Goal: Transaction & Acquisition: Purchase product/service

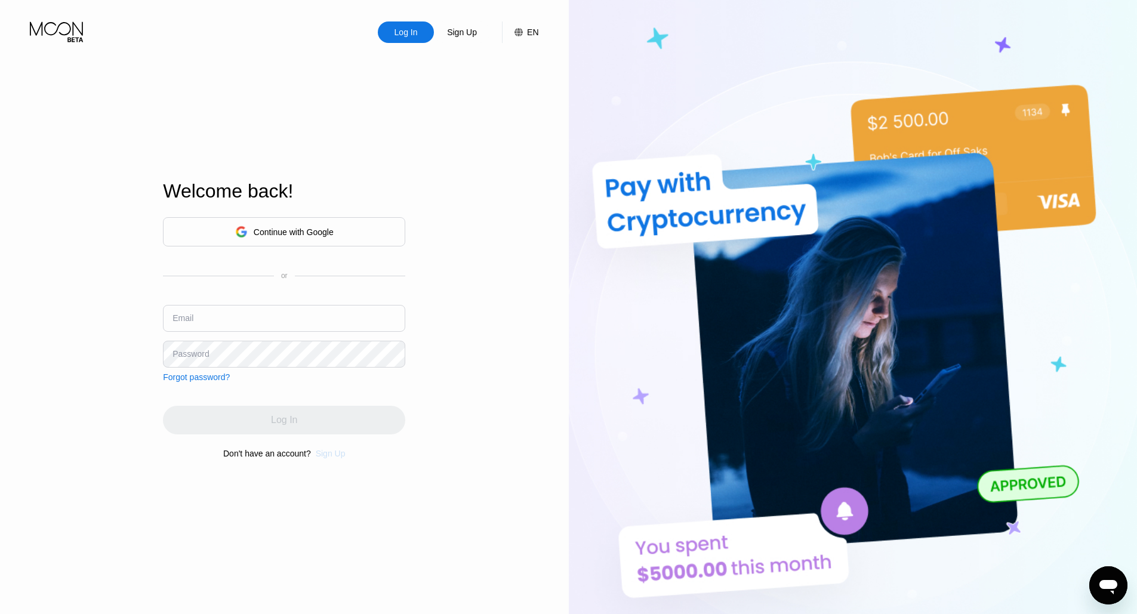
click at [328, 457] on div "Sign Up" at bounding box center [331, 454] width 30 height 10
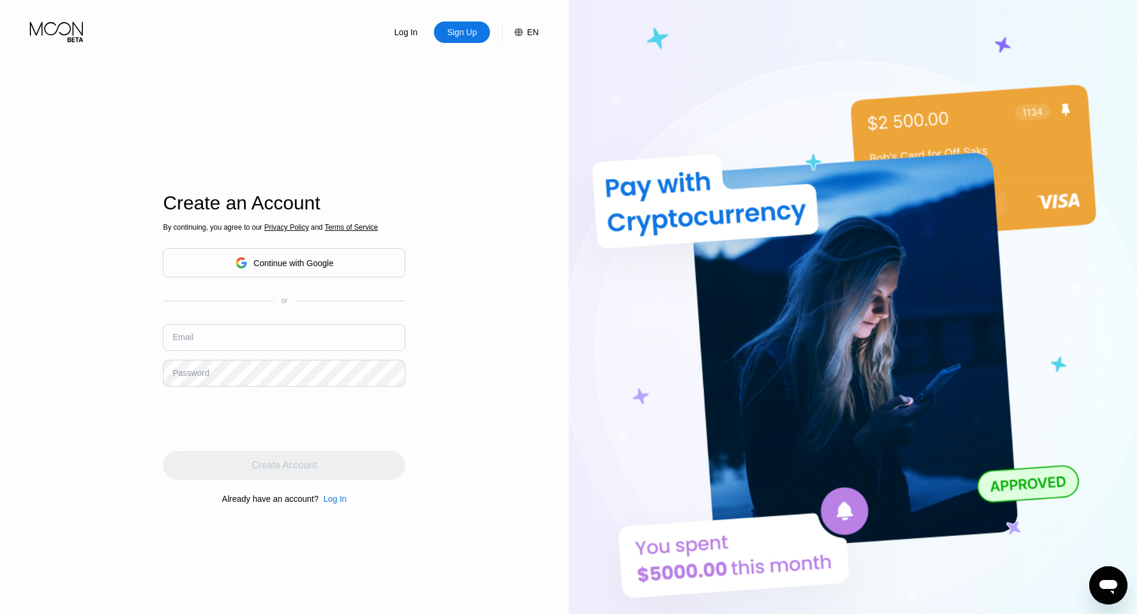
click at [271, 285] on div "By continuing, you agree to our Privacy Policy and Terms of Service Continue wi…" at bounding box center [284, 363] width 242 height 287
click at [295, 259] on div "Continue with Google" at bounding box center [294, 263] width 80 height 10
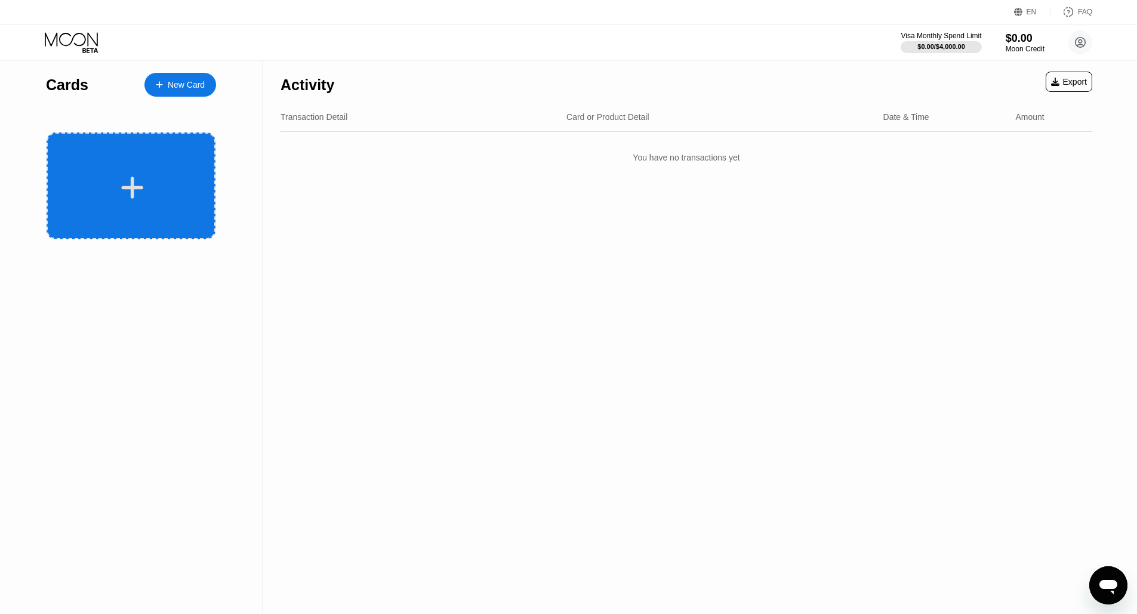
click at [122, 167] on div at bounding box center [131, 186] width 169 height 107
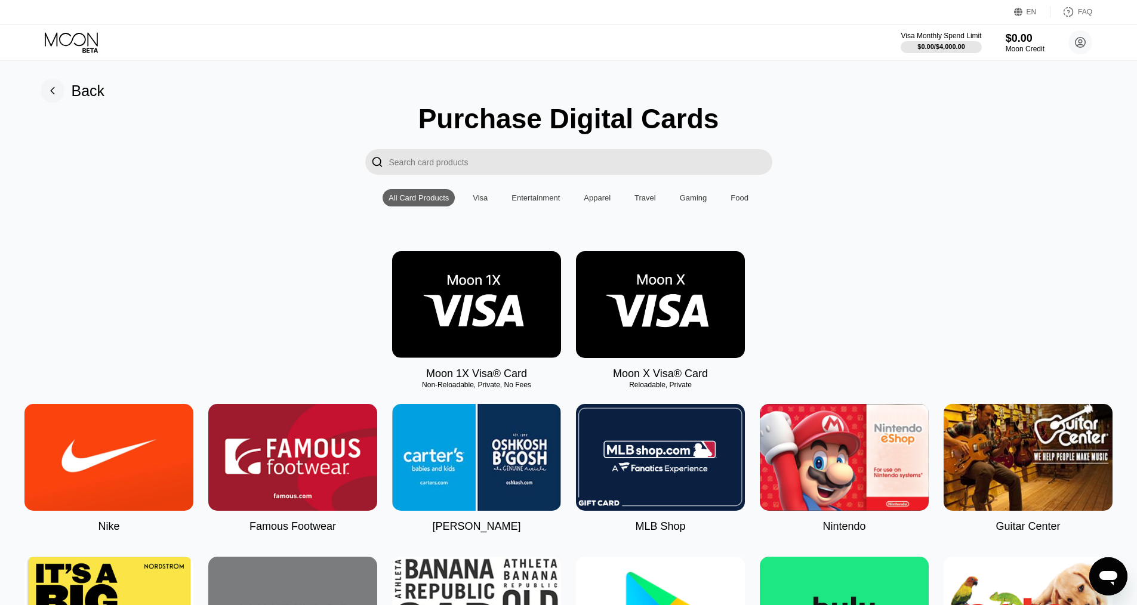
click at [461, 285] on img at bounding box center [476, 304] width 169 height 107
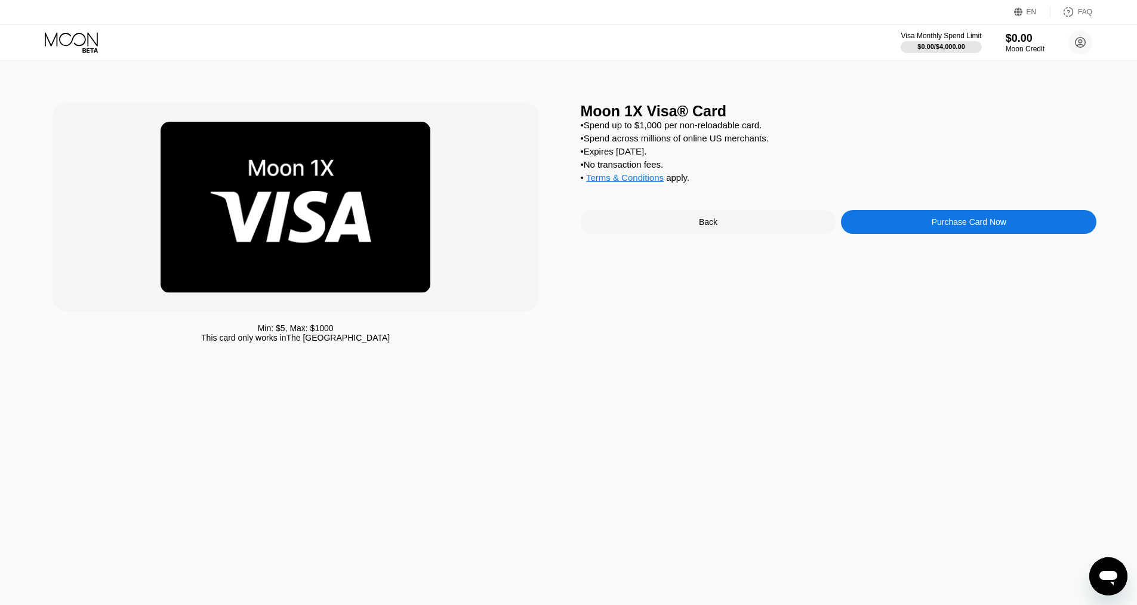
click at [940, 226] on div "Purchase Card Now" at bounding box center [969, 222] width 75 height 10
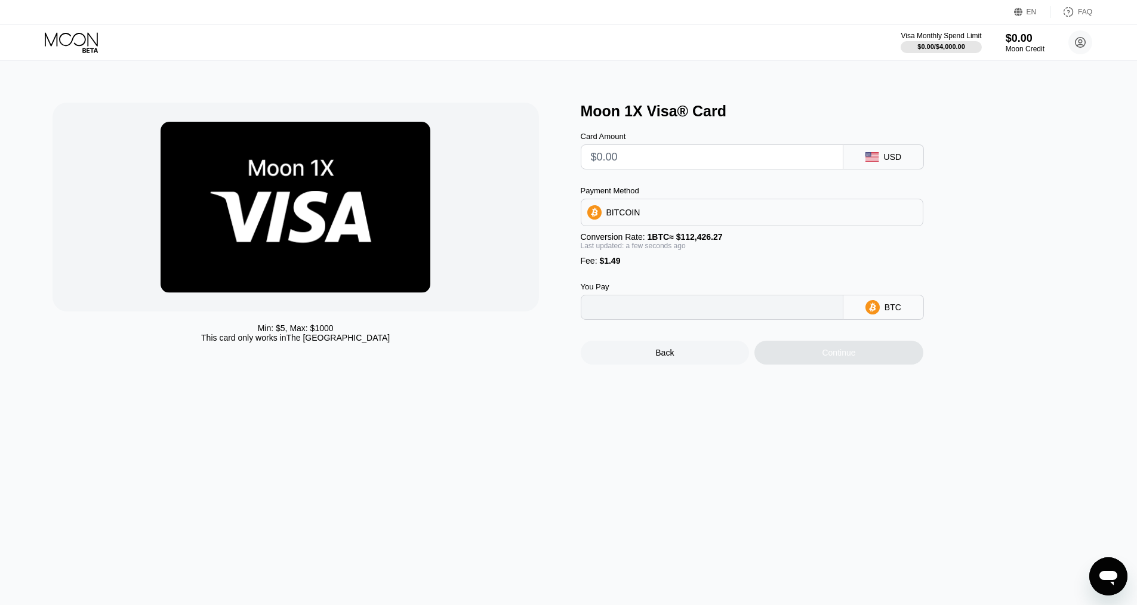
type input "0"
click at [72, 41] on icon at bounding box center [73, 42] width 56 height 21
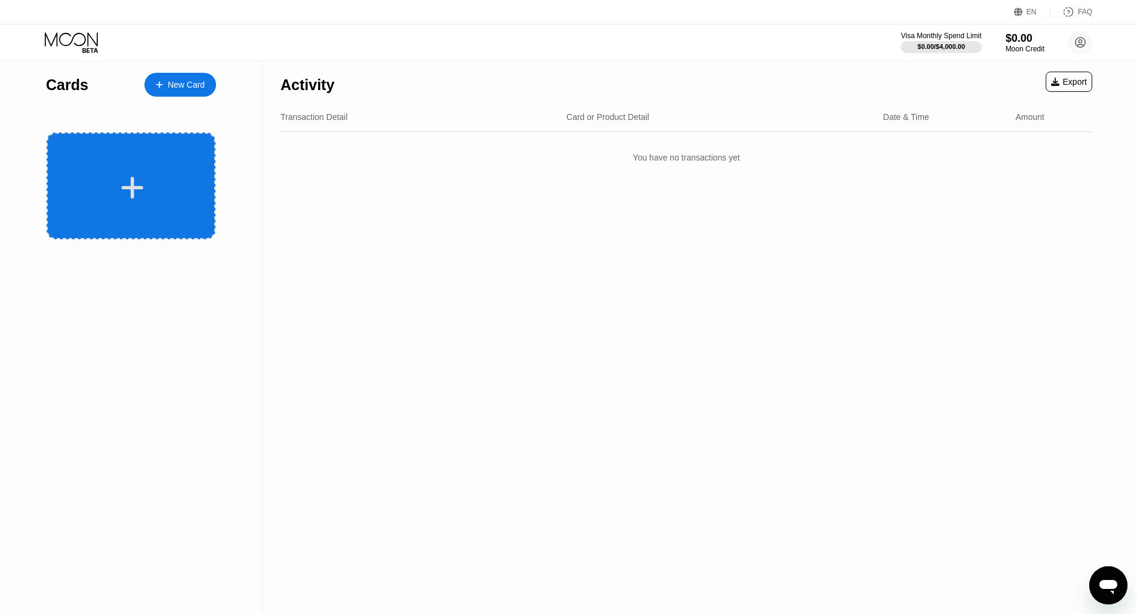
click at [165, 163] on div at bounding box center [131, 186] width 169 height 107
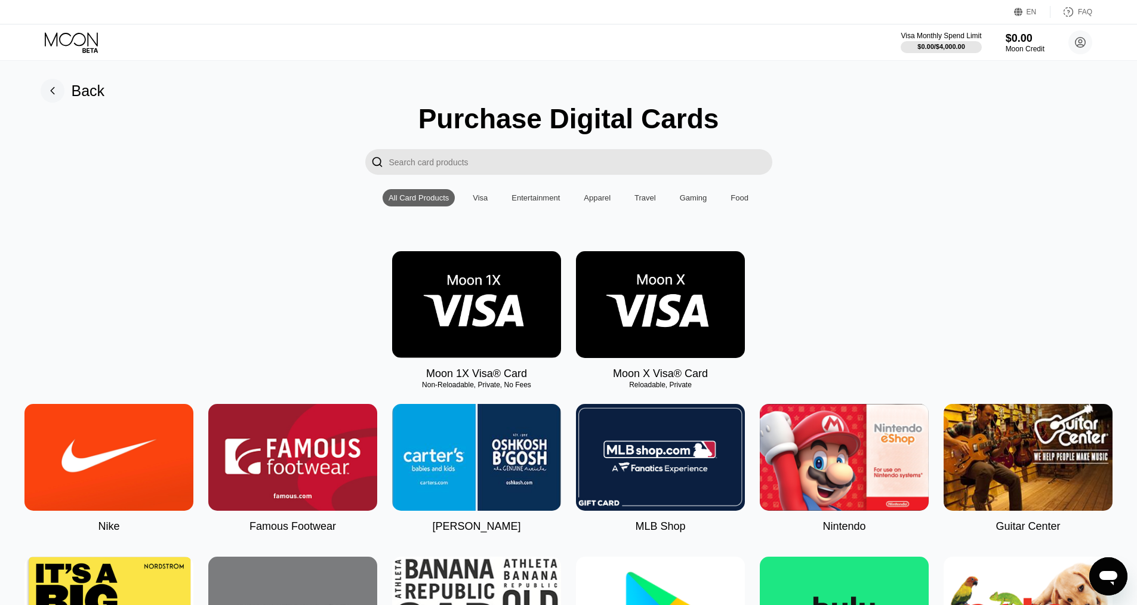
click at [663, 294] on img at bounding box center [660, 304] width 169 height 107
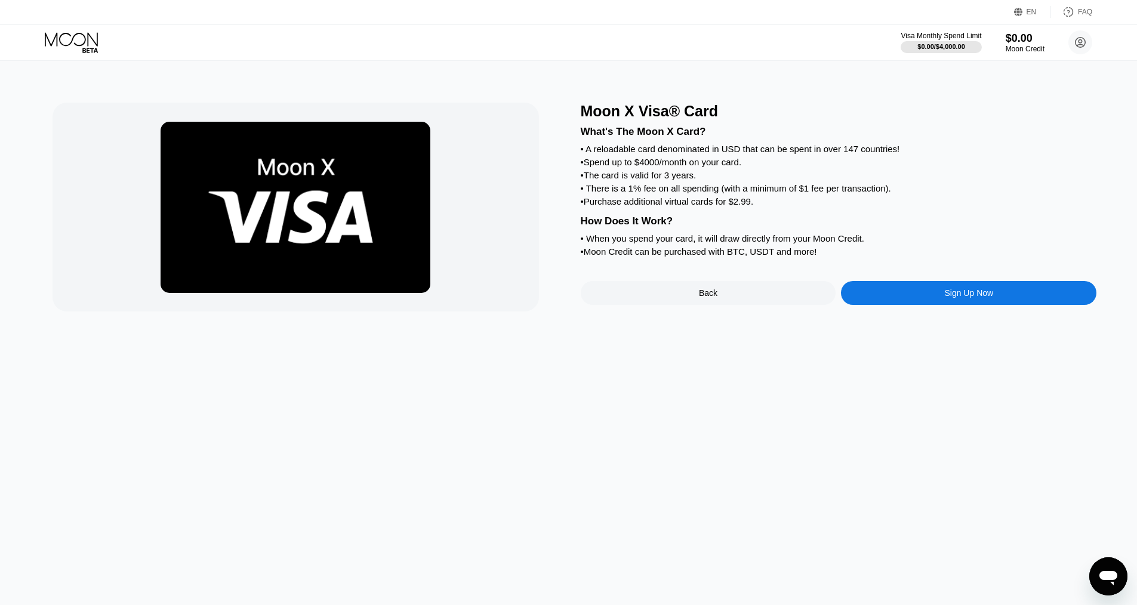
click at [926, 293] on div "Sign Up Now" at bounding box center [968, 293] width 255 height 24
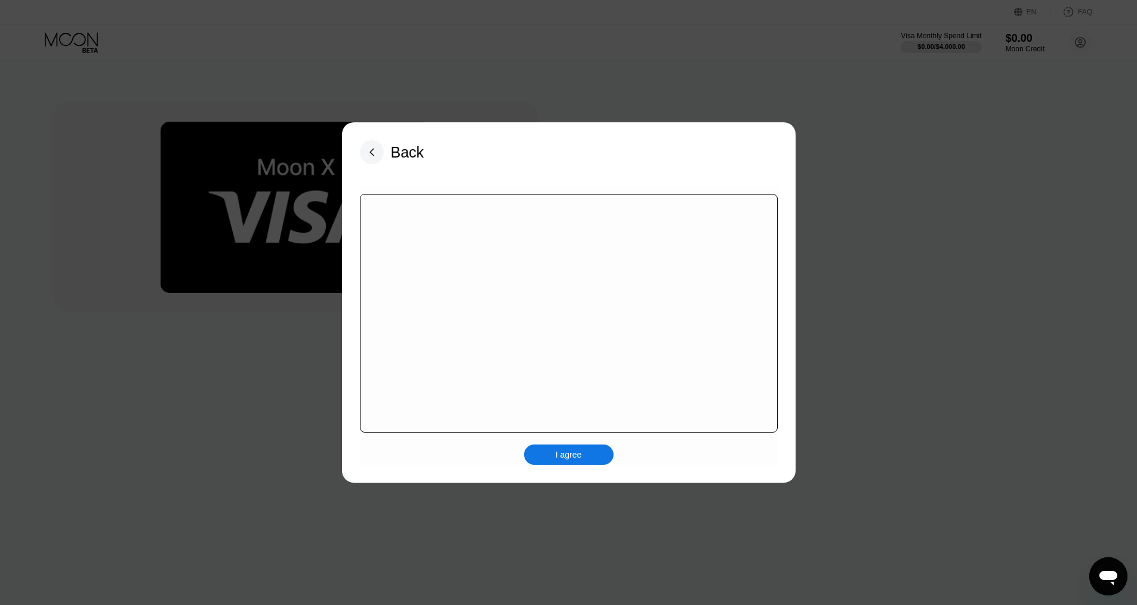
click at [578, 451] on div "I agree" at bounding box center [569, 326] width 418 height 277
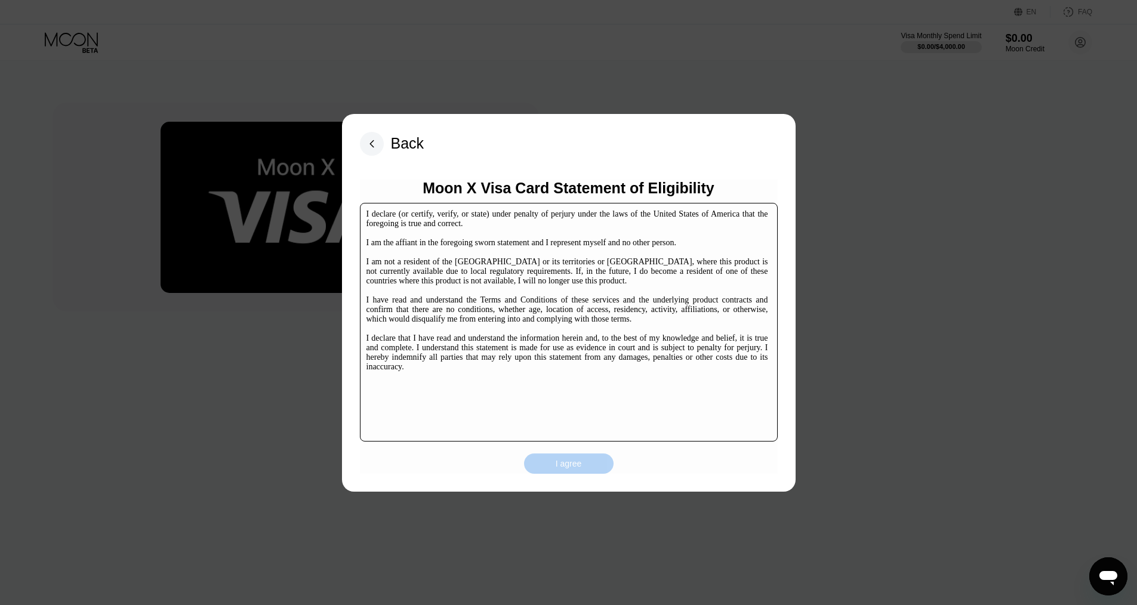
click at [571, 459] on div "I agree" at bounding box center [569, 463] width 26 height 11
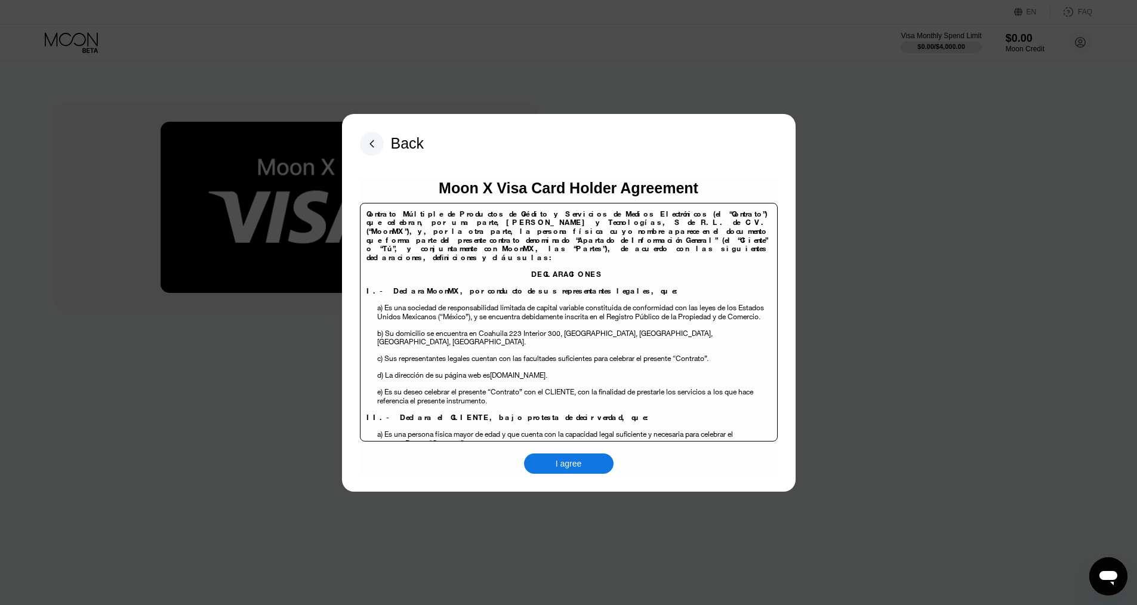
click at [583, 462] on div "I agree" at bounding box center [569, 464] width 90 height 20
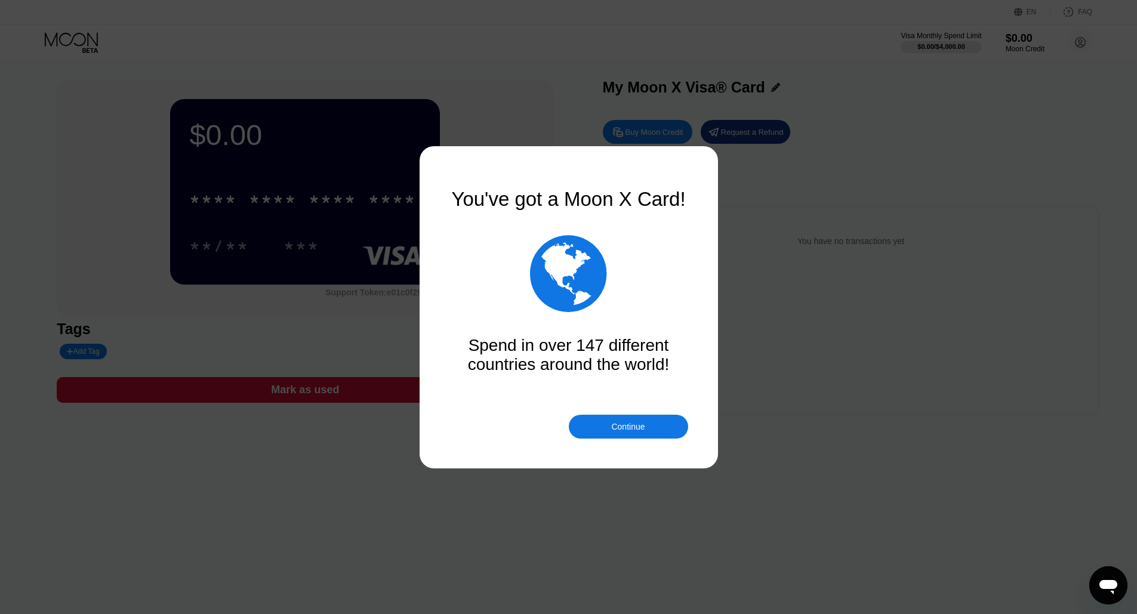
click at [639, 432] on div "Continue" at bounding box center [628, 427] width 119 height 24
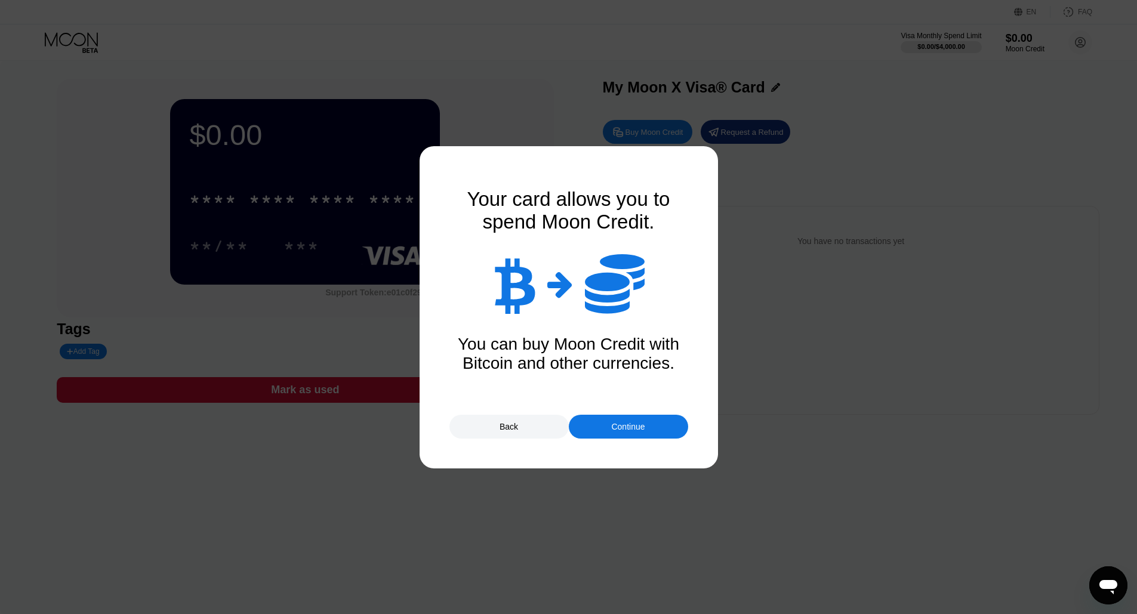
click at [645, 431] on div "Continue" at bounding box center [627, 427] width 33 height 10
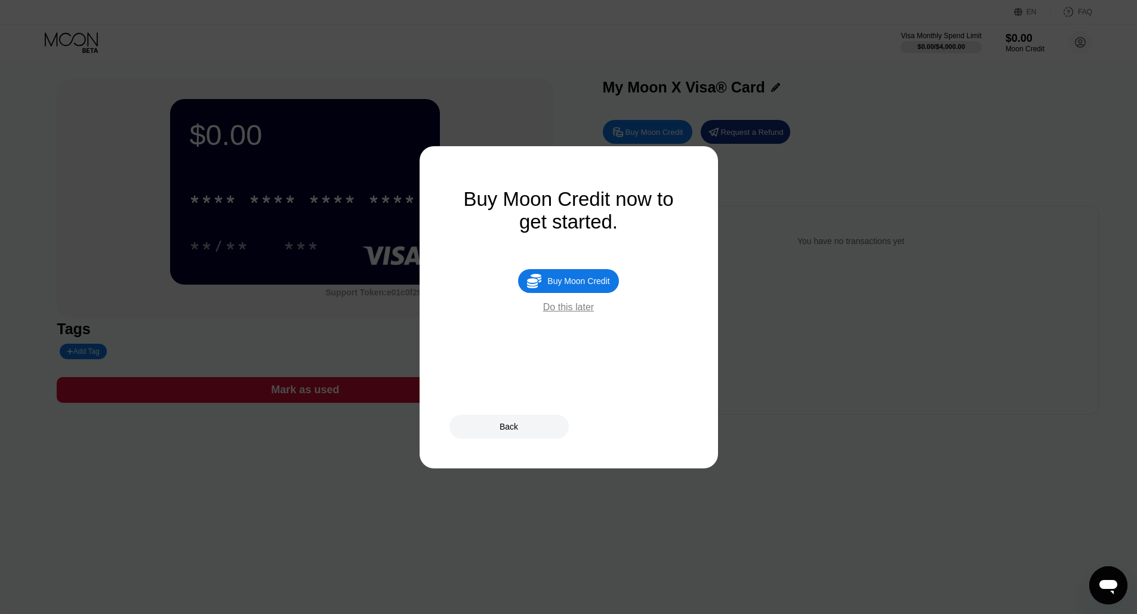
click at [578, 308] on div "Do this later" at bounding box center [568, 307] width 51 height 11
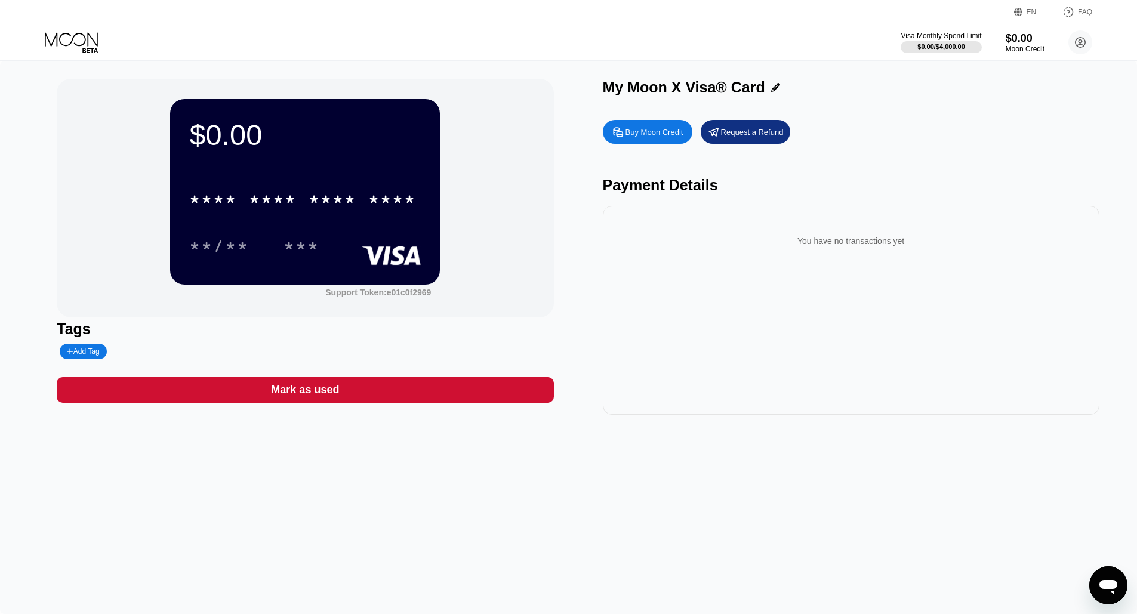
click at [269, 226] on div "* * * * * * * * * * * * **** **/** ***" at bounding box center [305, 211] width 232 height 70
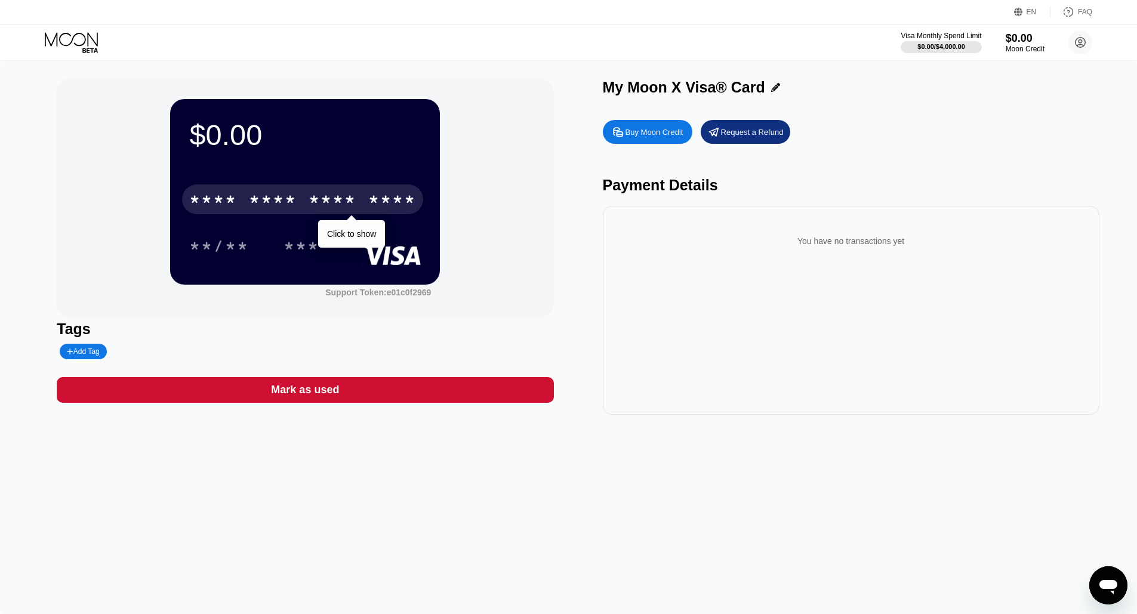
click at [221, 197] on div "* * * *" at bounding box center [213, 201] width 48 height 19
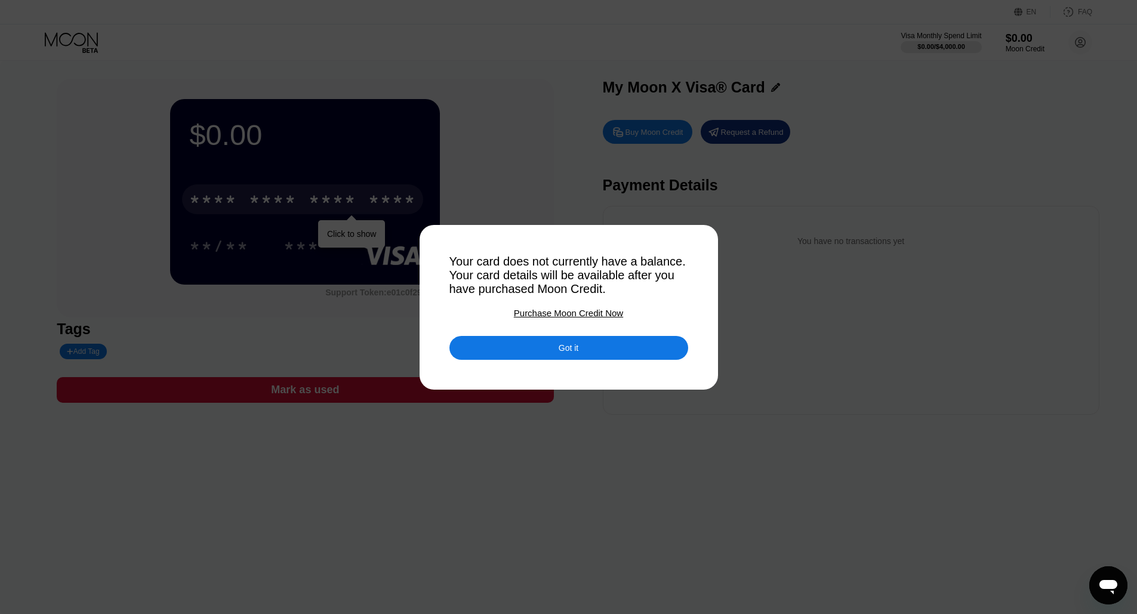
click at [572, 348] on div "Got it" at bounding box center [569, 348] width 20 height 11
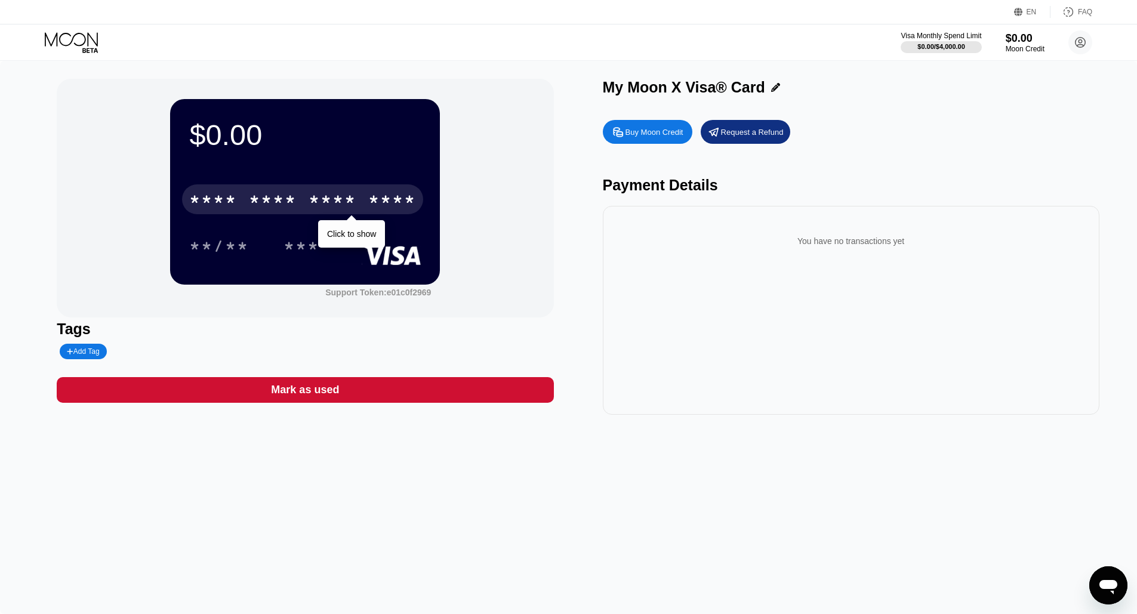
click at [658, 122] on div "Buy Moon Credit" at bounding box center [648, 132] width 90 height 24
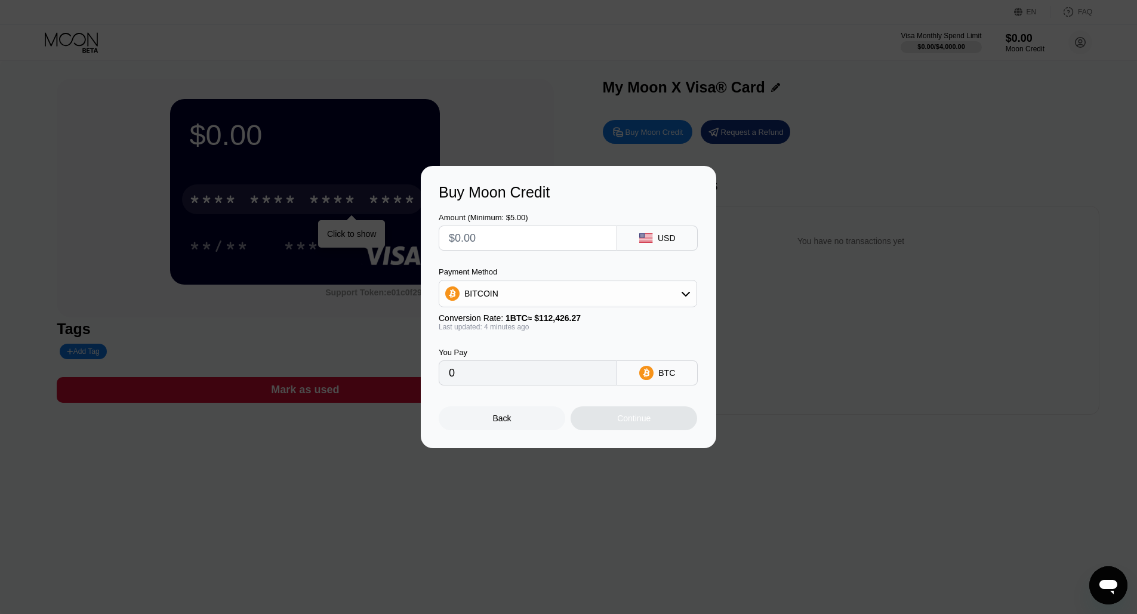
click at [494, 427] on div "Back" at bounding box center [502, 419] width 127 height 24
